Goal: Transaction & Acquisition: Purchase product/service

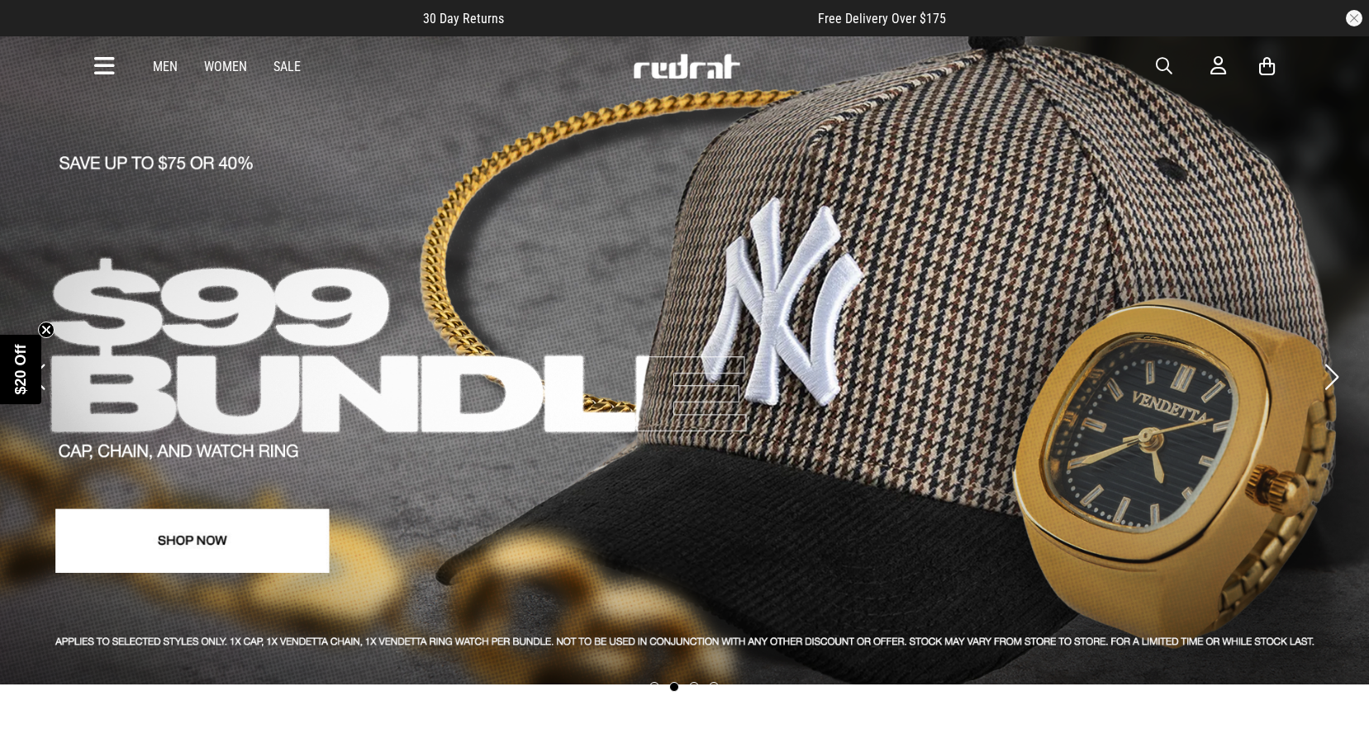
click at [97, 69] on icon at bounding box center [104, 66] width 21 height 27
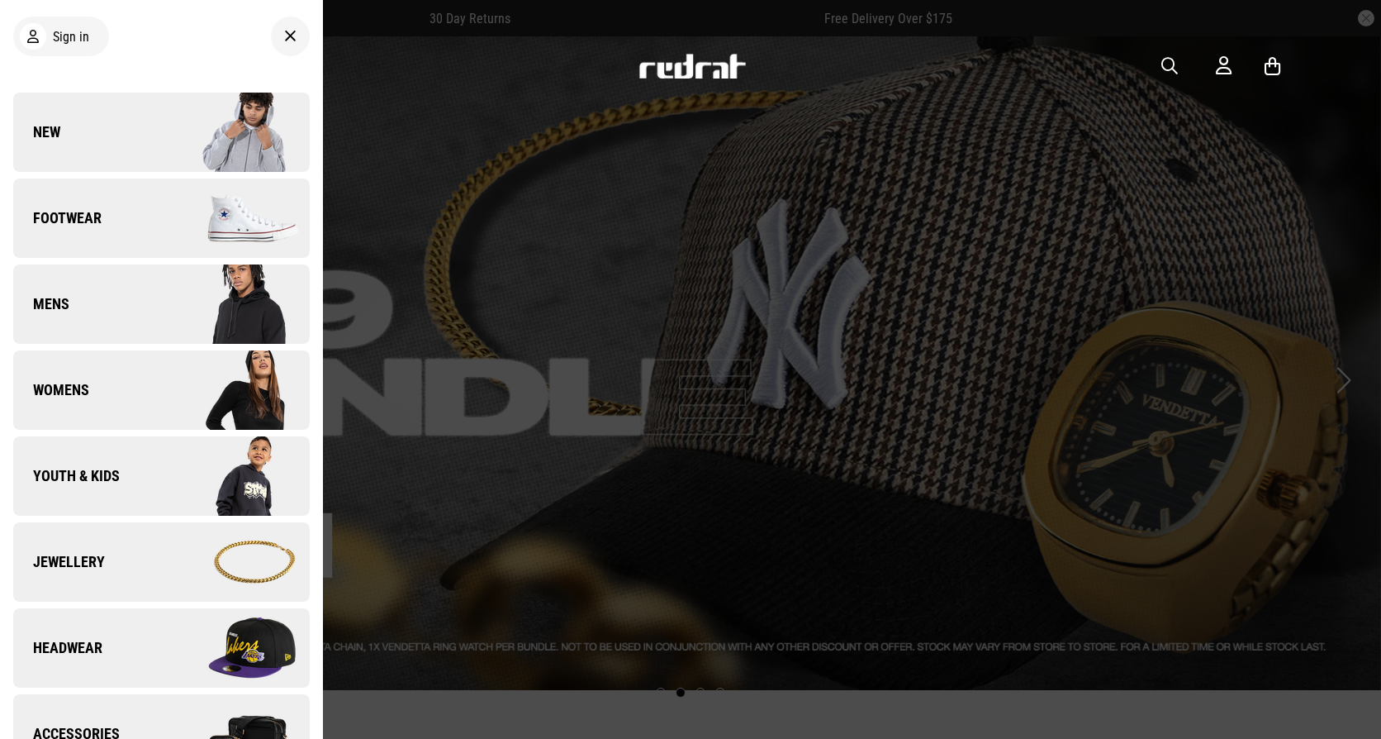
click at [108, 224] on link "Footwear" at bounding box center [161, 217] width 297 height 79
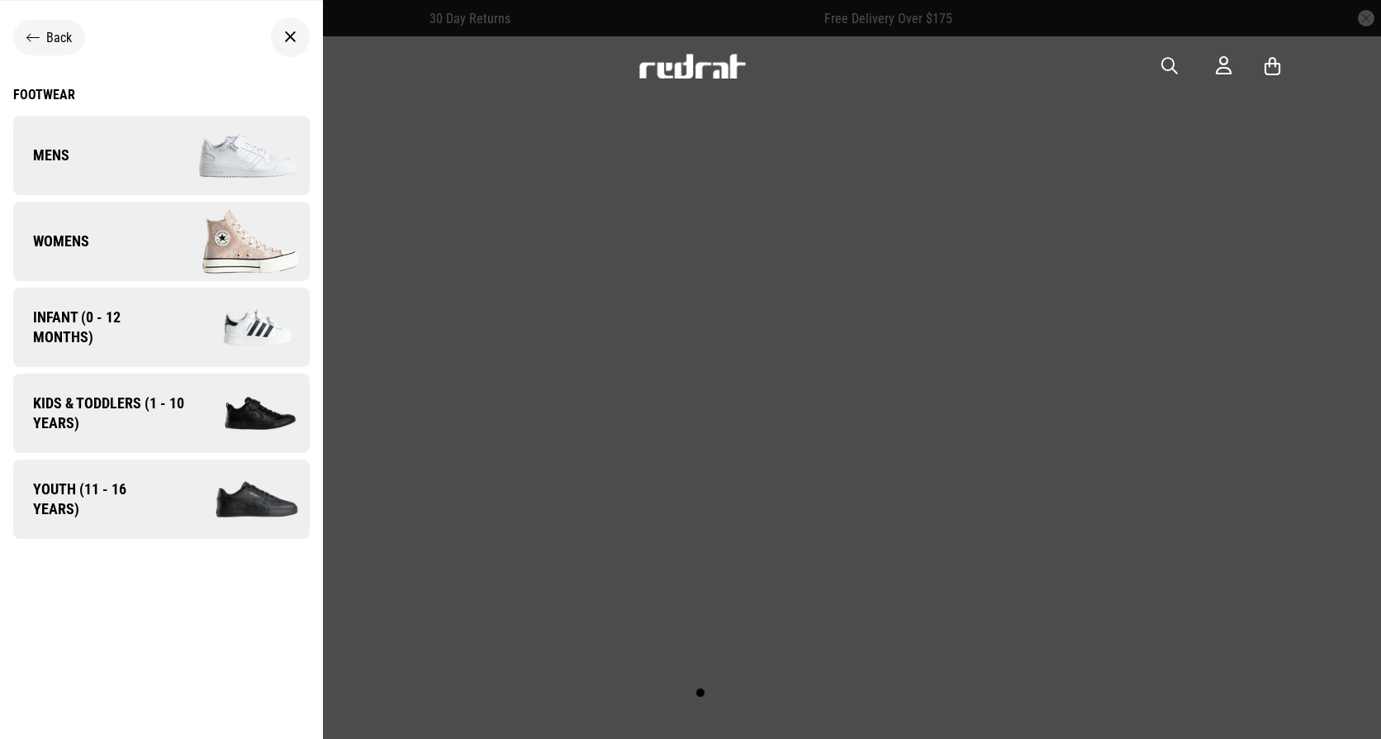
click at [31, 93] on div "Footwear" at bounding box center [161, 95] width 297 height 16
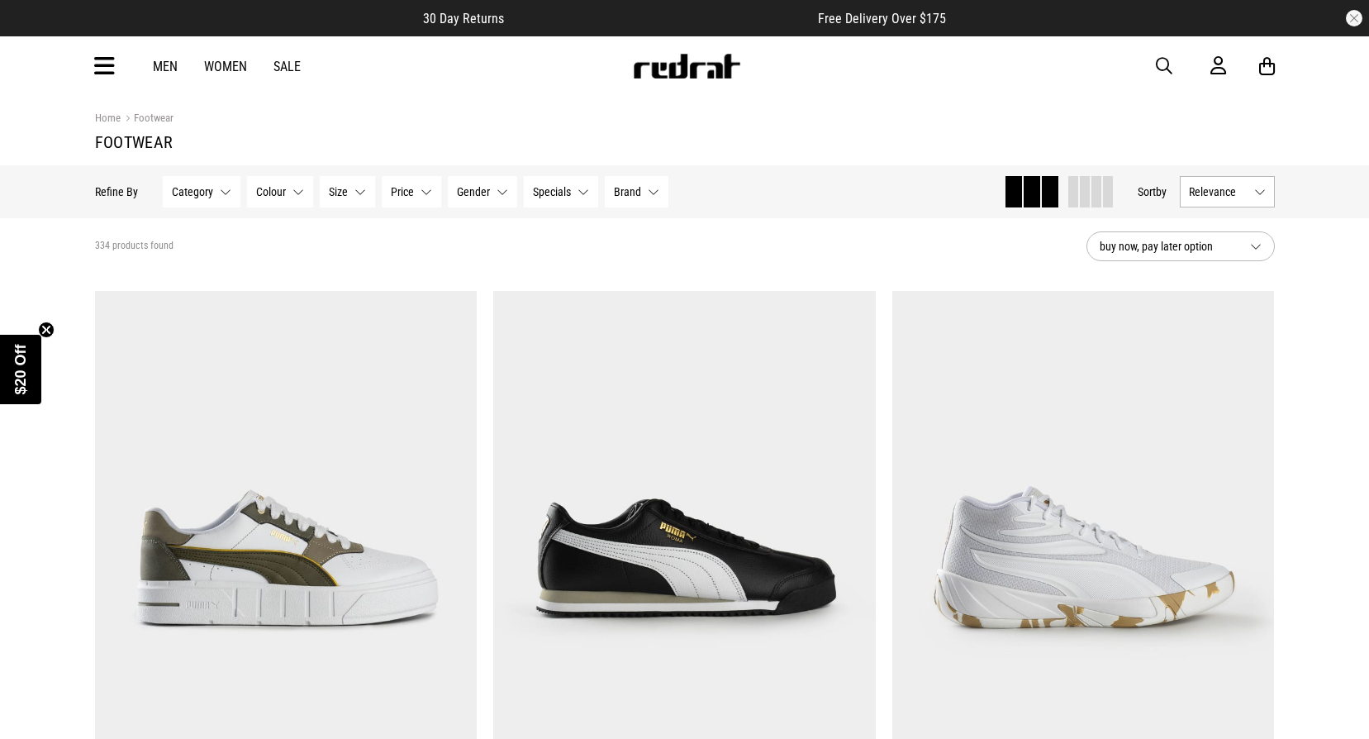
click at [1162, 71] on span "button" at bounding box center [1164, 66] width 17 height 20
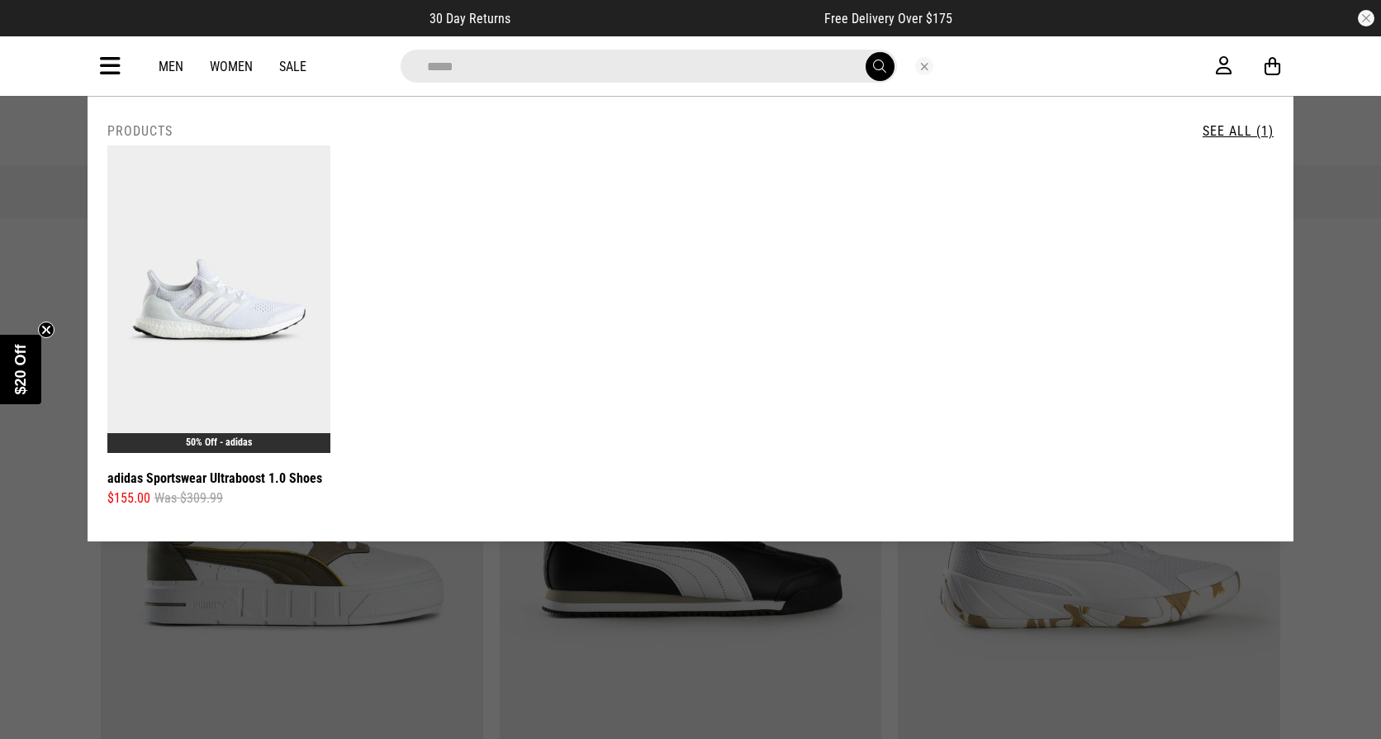
type input "*****"
click at [926, 67] on button "Close search" at bounding box center [924, 66] width 18 height 18
